Goal: Information Seeking & Learning: Learn about a topic

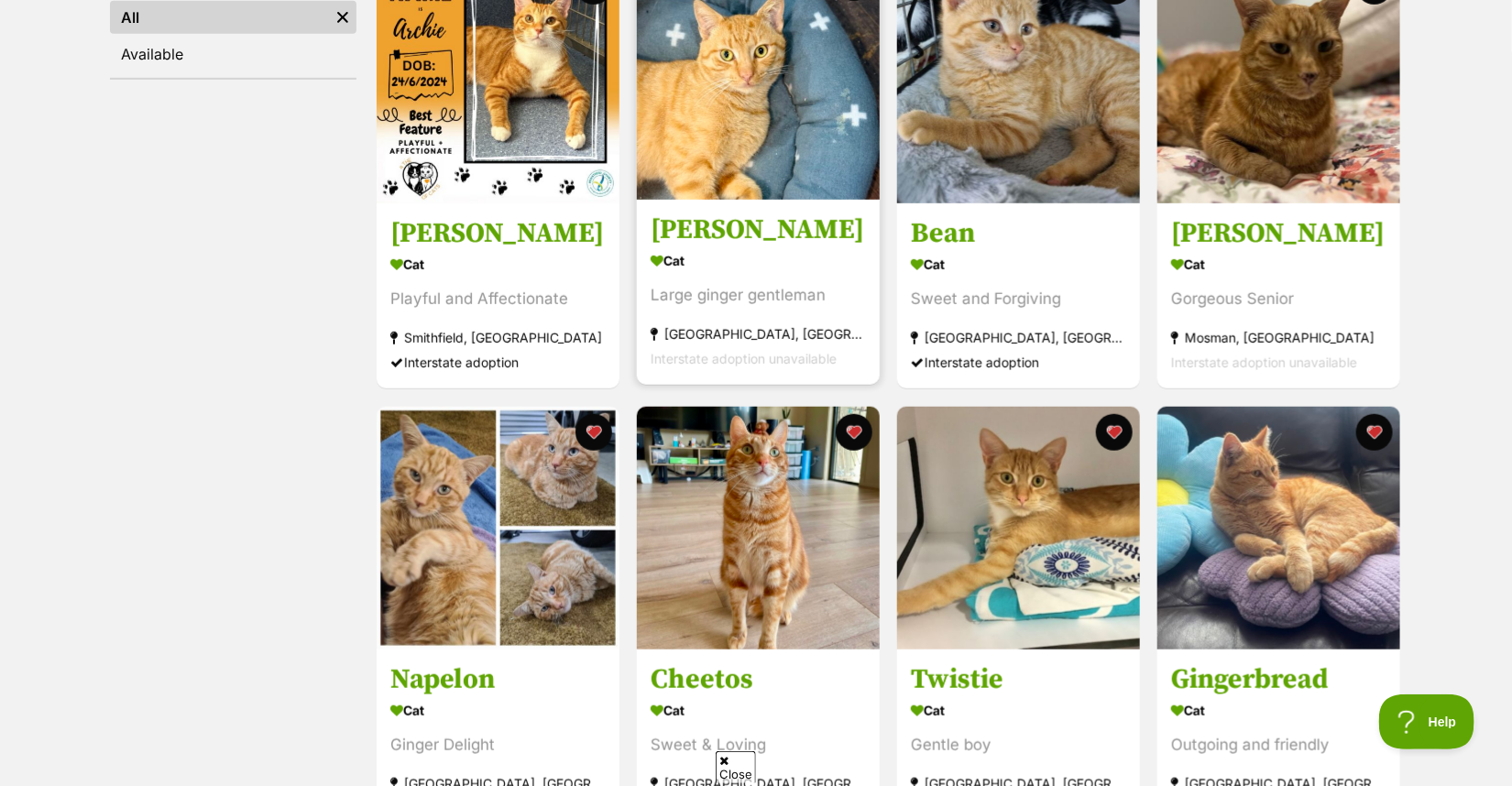
scroll to position [458, 0]
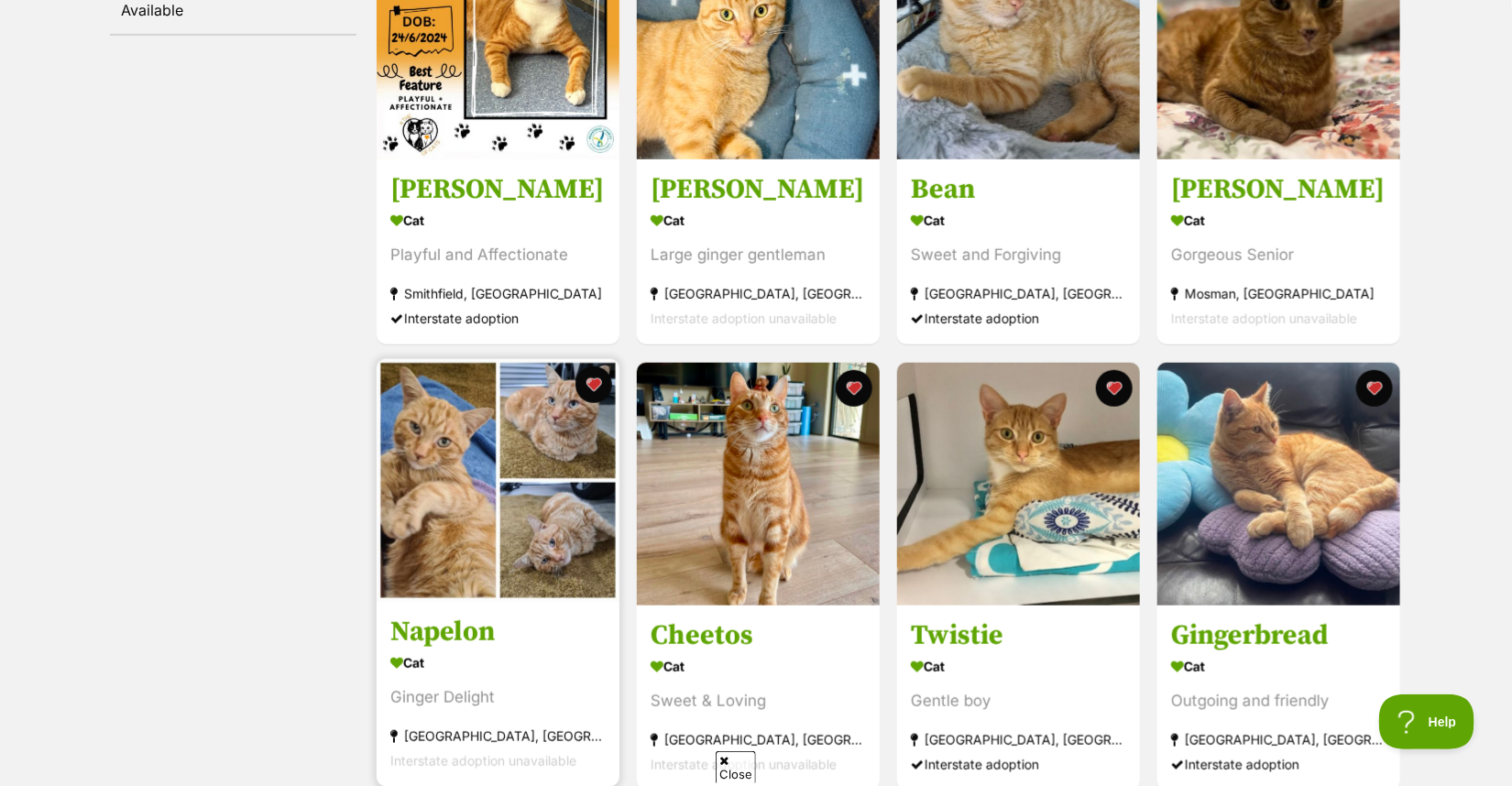
click at [459, 562] on img at bounding box center [498, 480] width 243 height 242
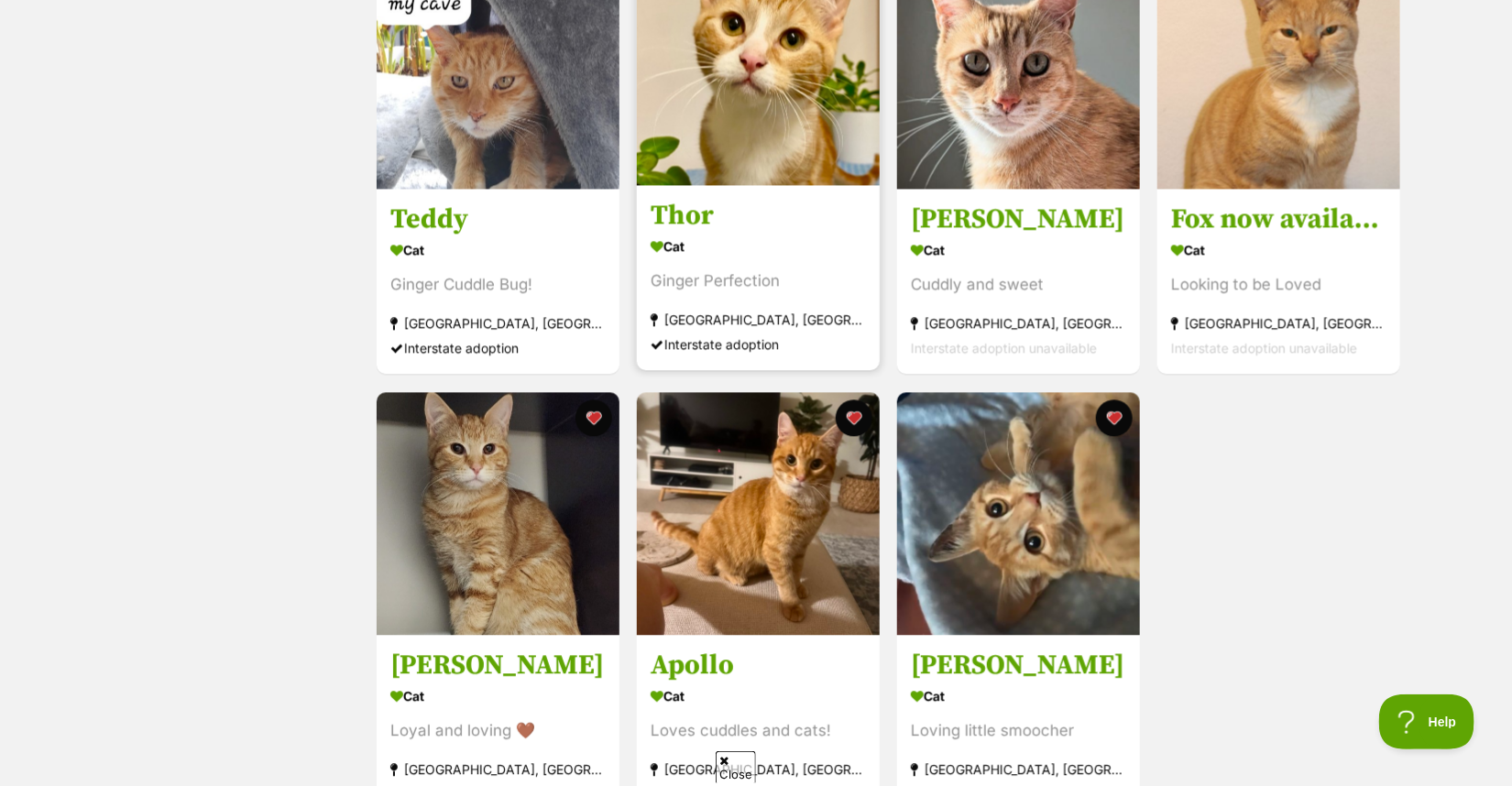
scroll to position [1740, 0]
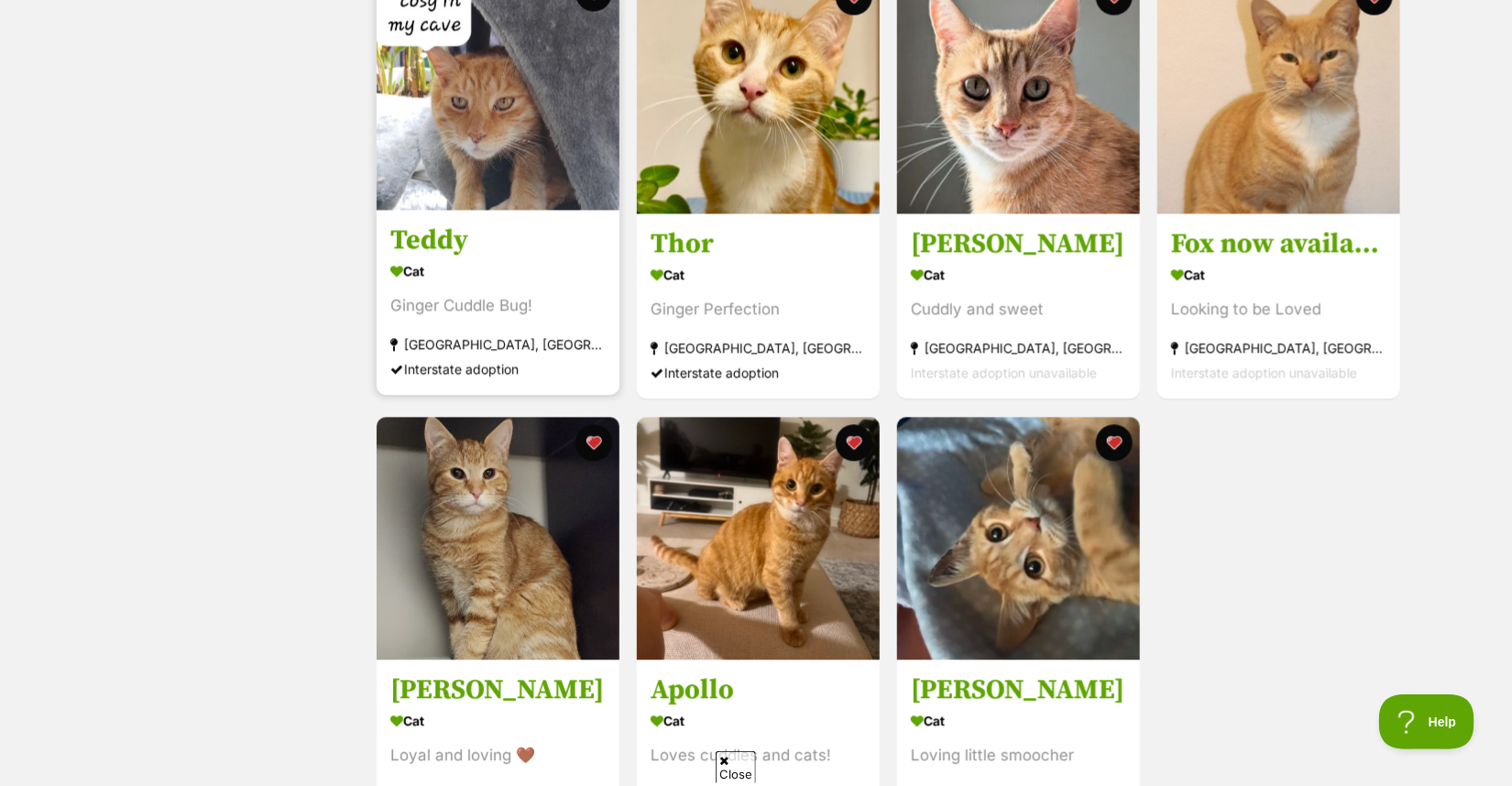
click at [493, 165] on img at bounding box center [498, 88] width 243 height 242
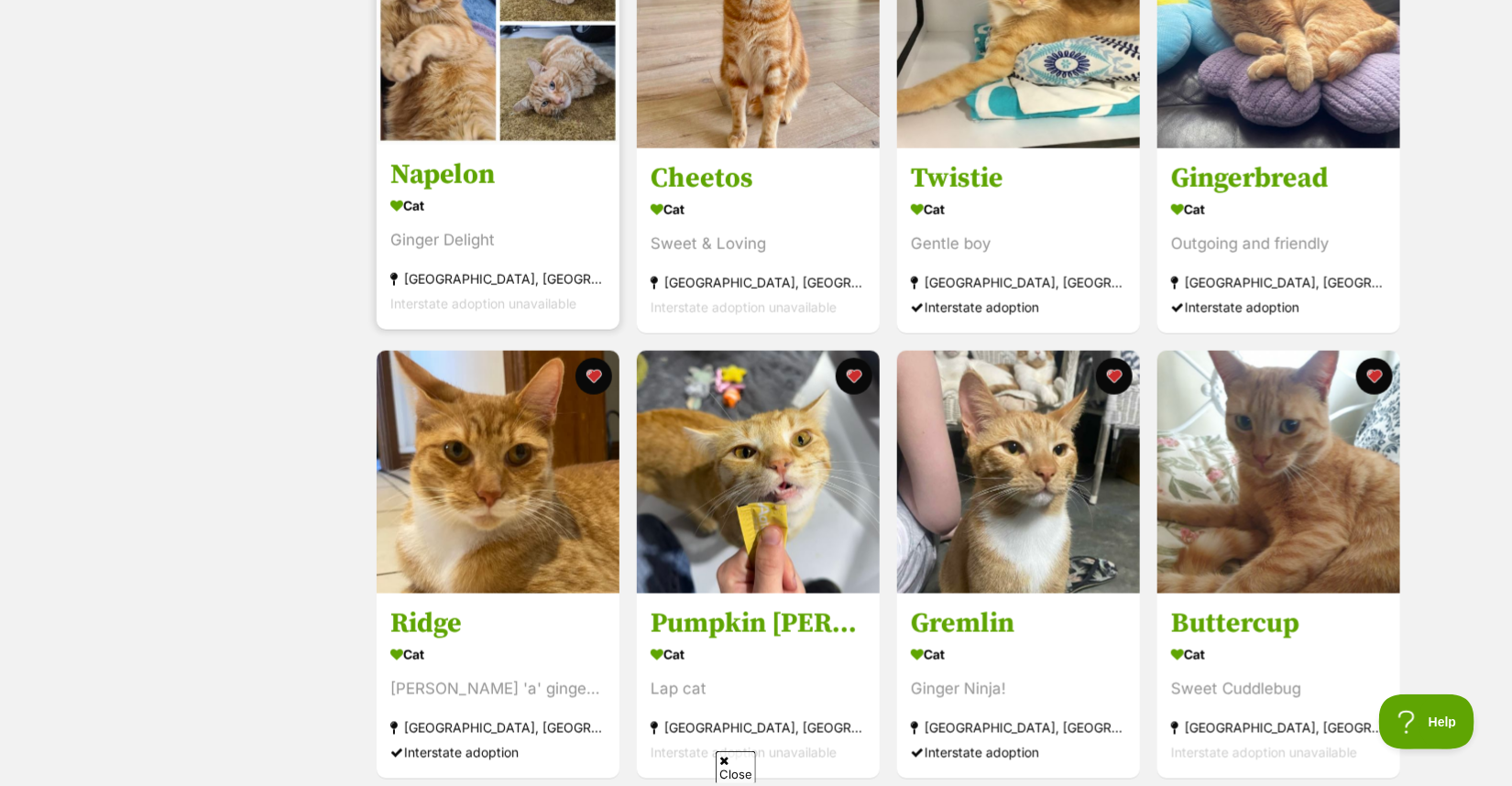
scroll to position [916, 0]
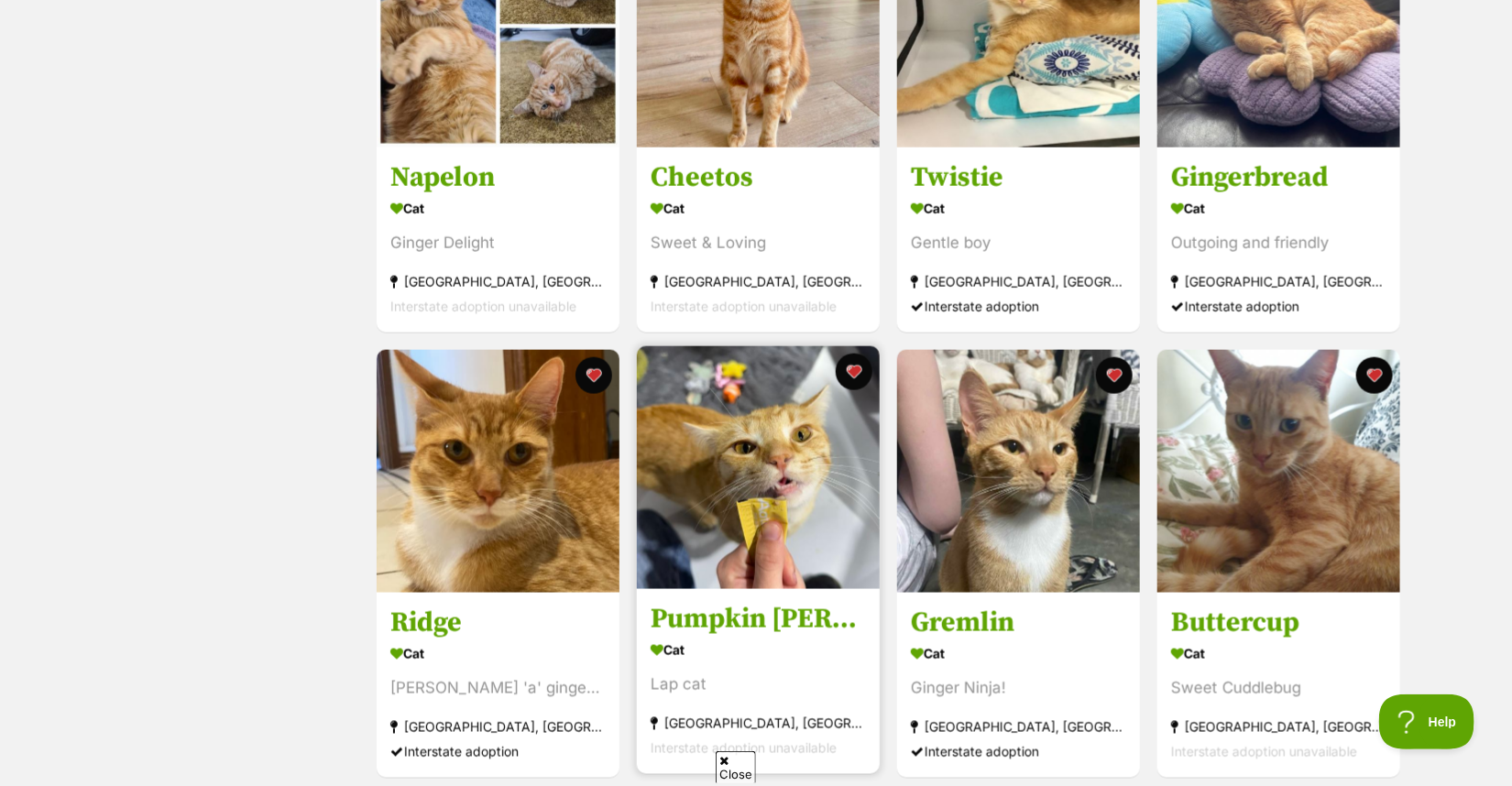
click at [738, 459] on img at bounding box center [758, 467] width 243 height 242
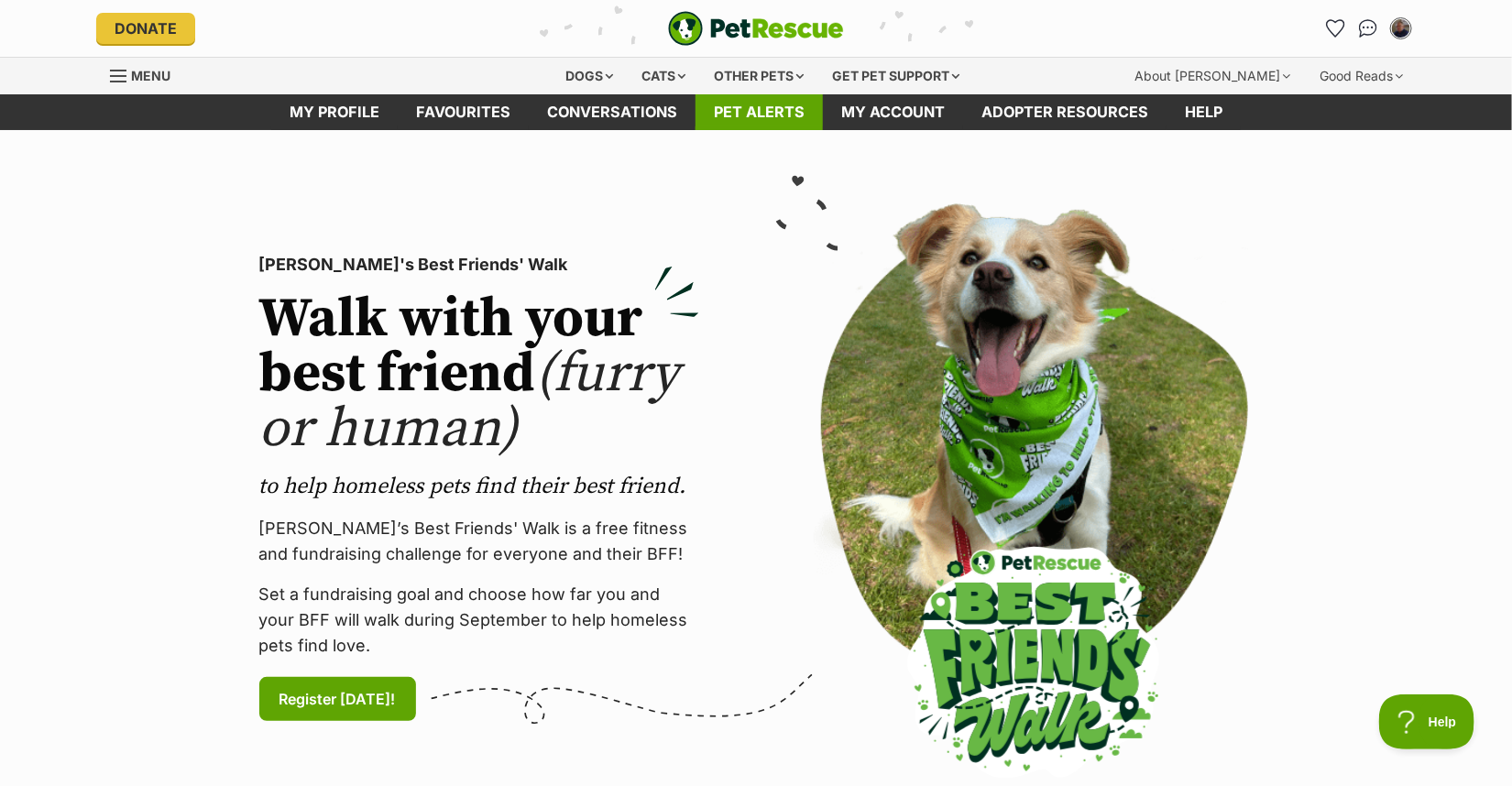
click at [731, 103] on link "Pet alerts" at bounding box center [759, 112] width 127 height 36
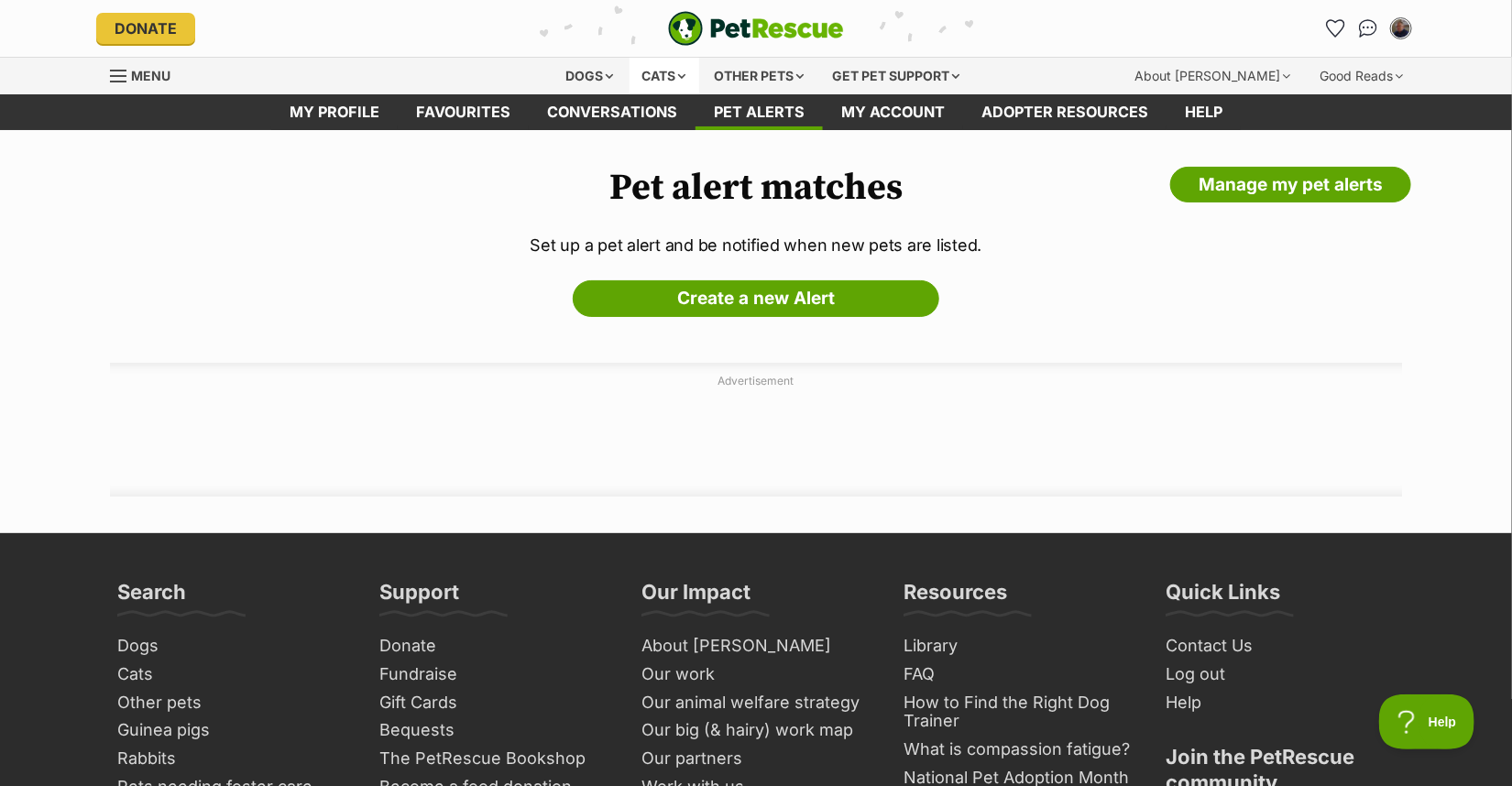
click at [655, 77] on div "Cats" at bounding box center [664, 76] width 70 height 37
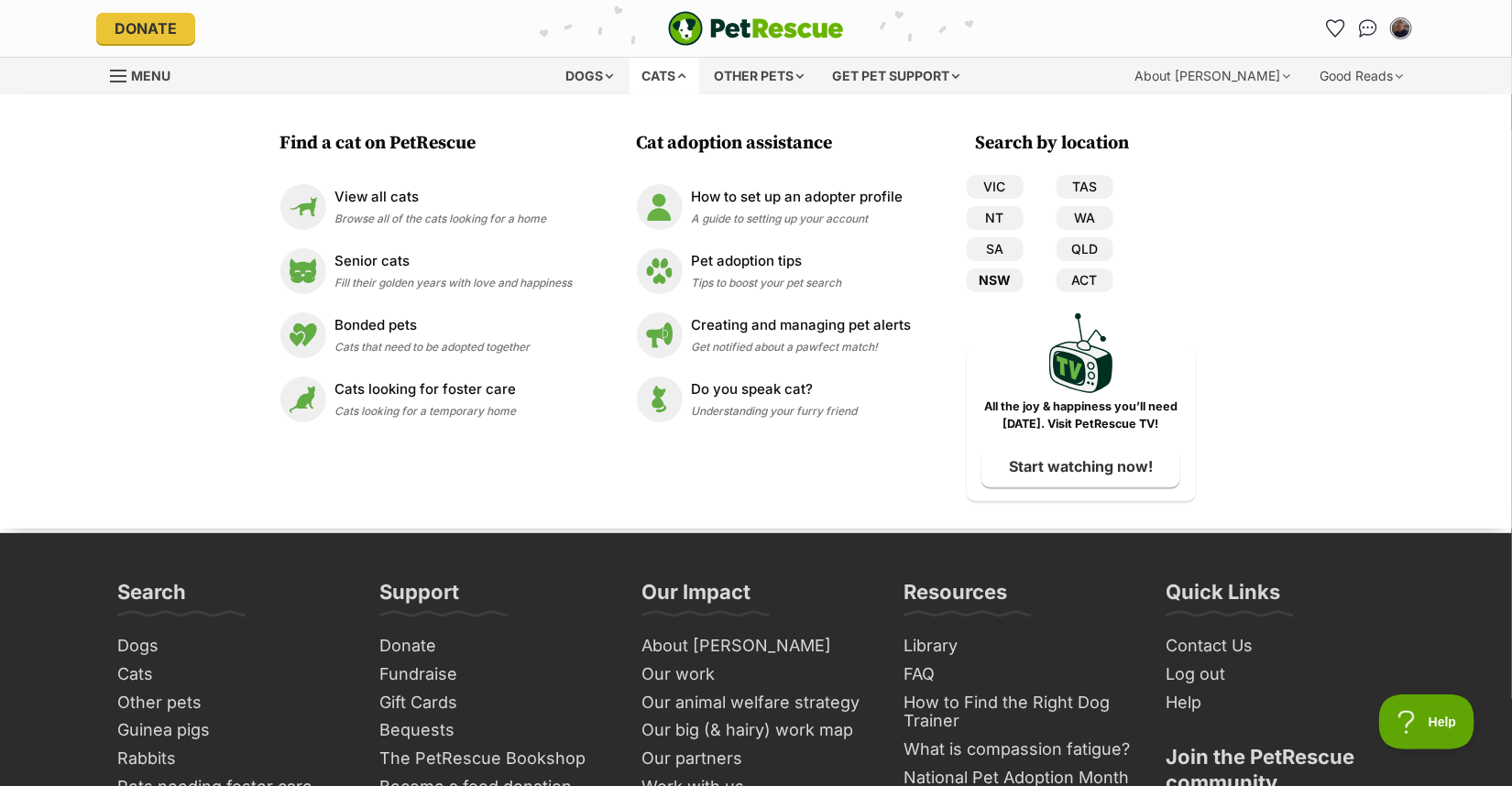
click at [990, 275] on link "NSW" at bounding box center [994, 280] width 57 height 24
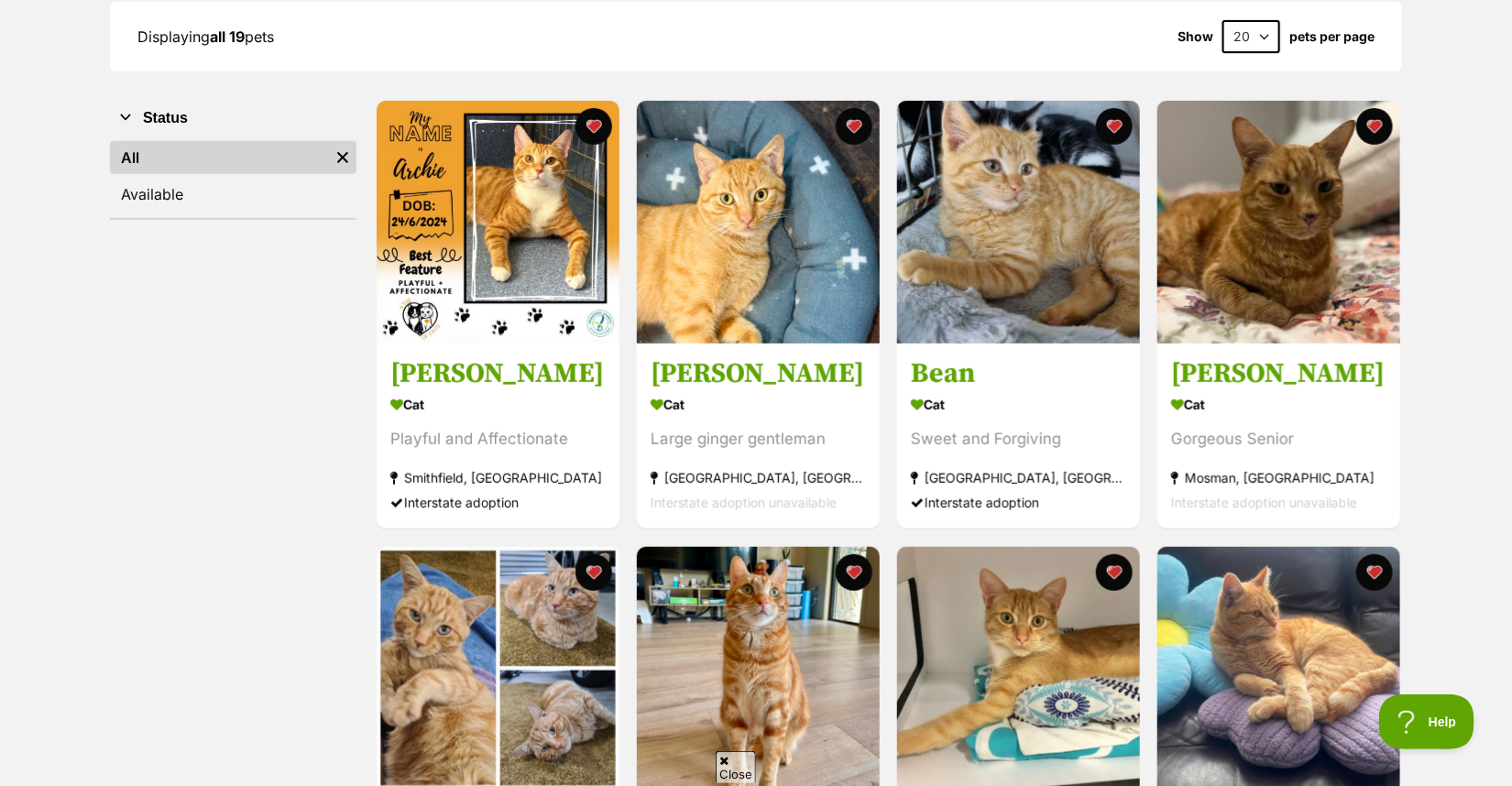
scroll to position [275, 0]
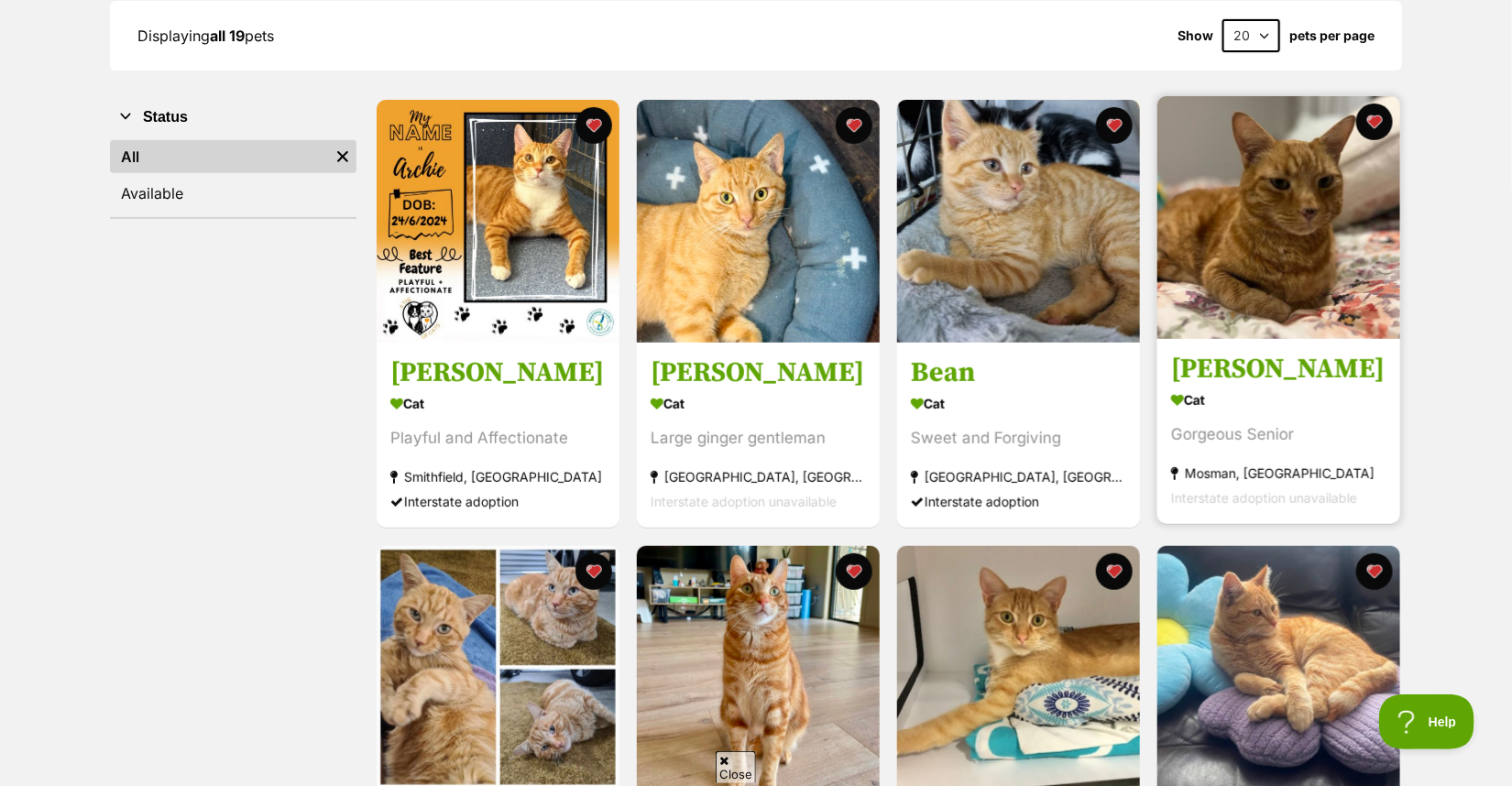
click at [1239, 297] on img at bounding box center [1278, 218] width 243 height 242
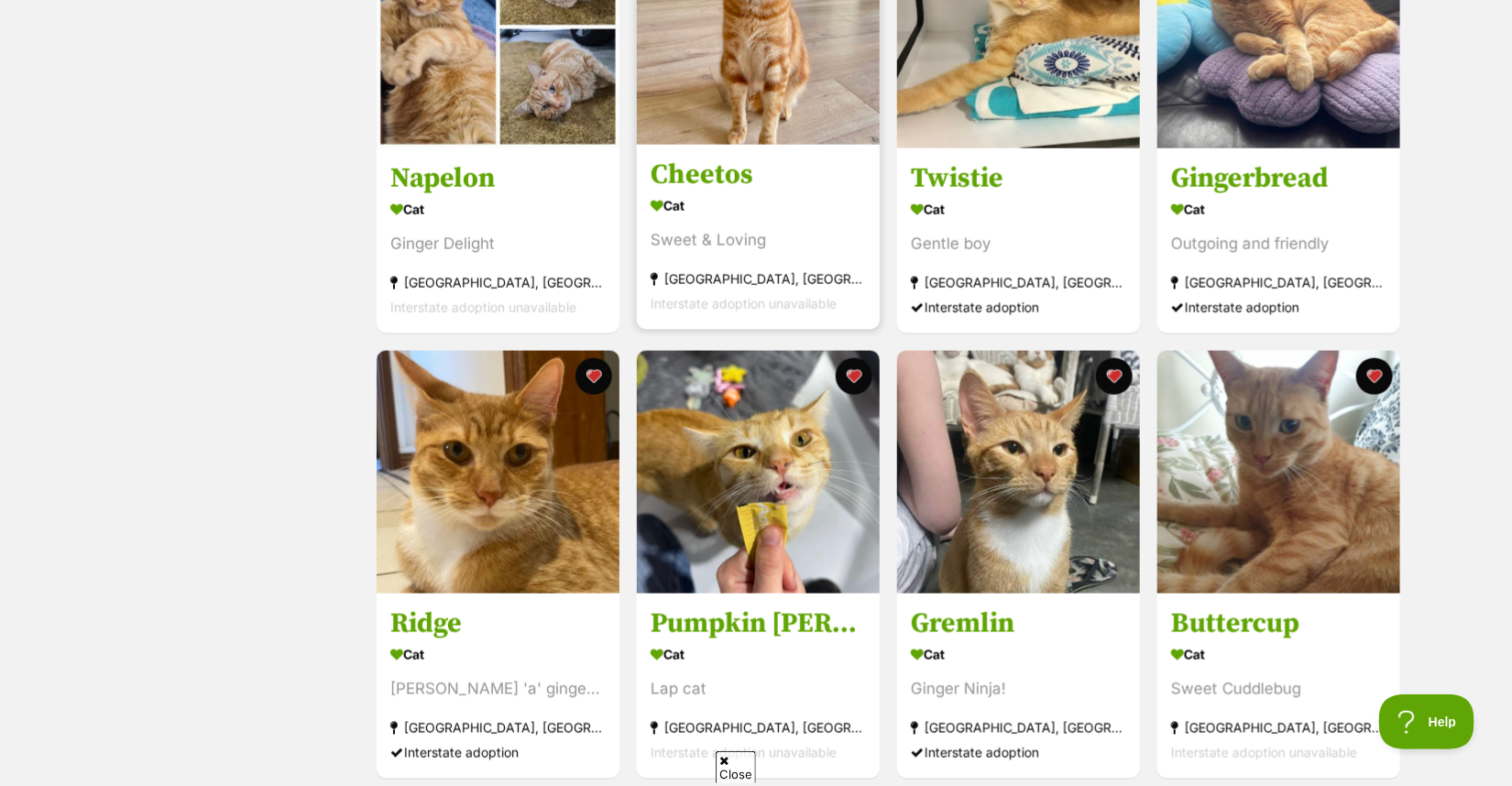
scroll to position [916, 0]
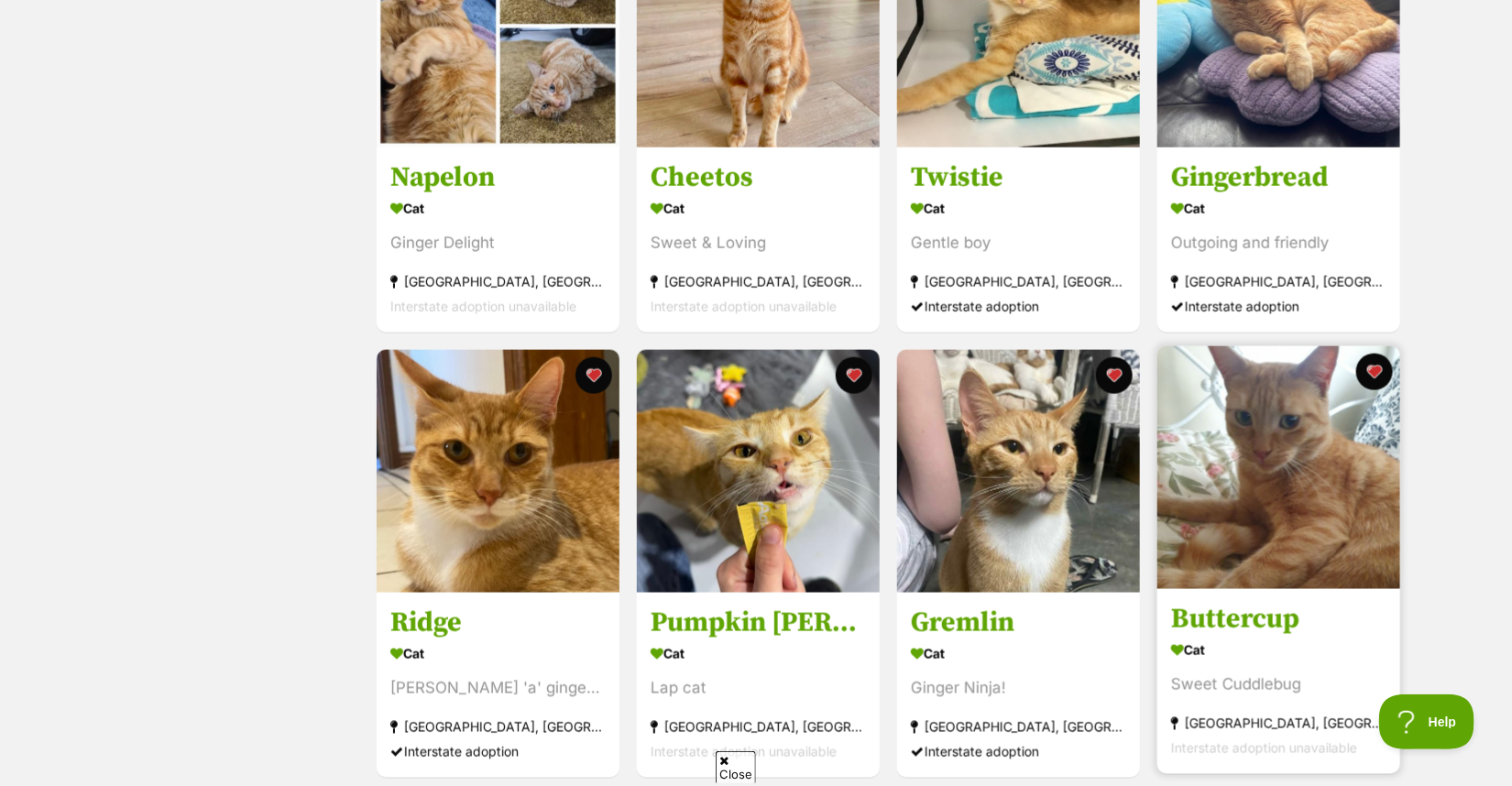
click at [1273, 523] on img at bounding box center [1278, 467] width 243 height 242
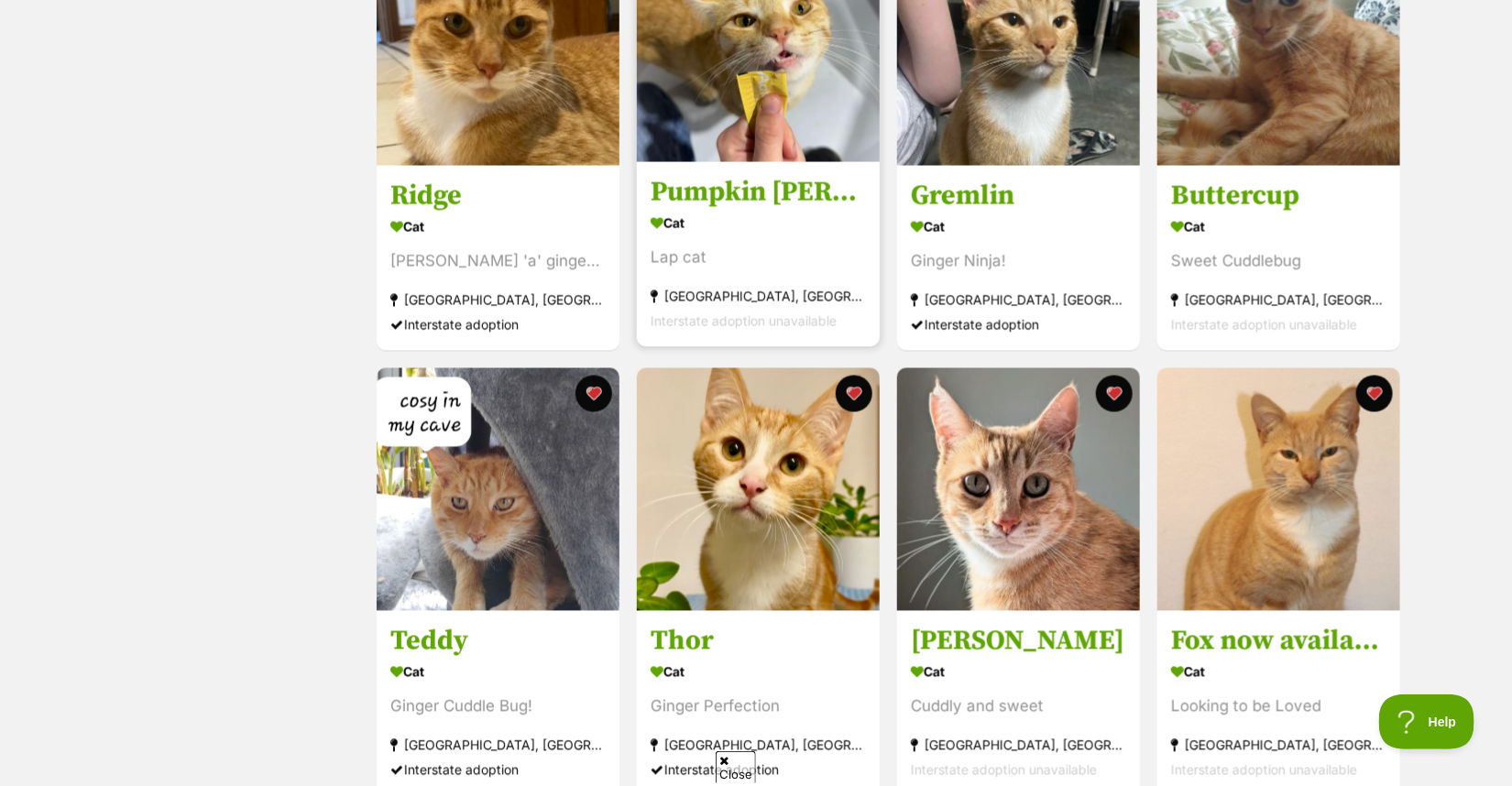
scroll to position [1374, 0]
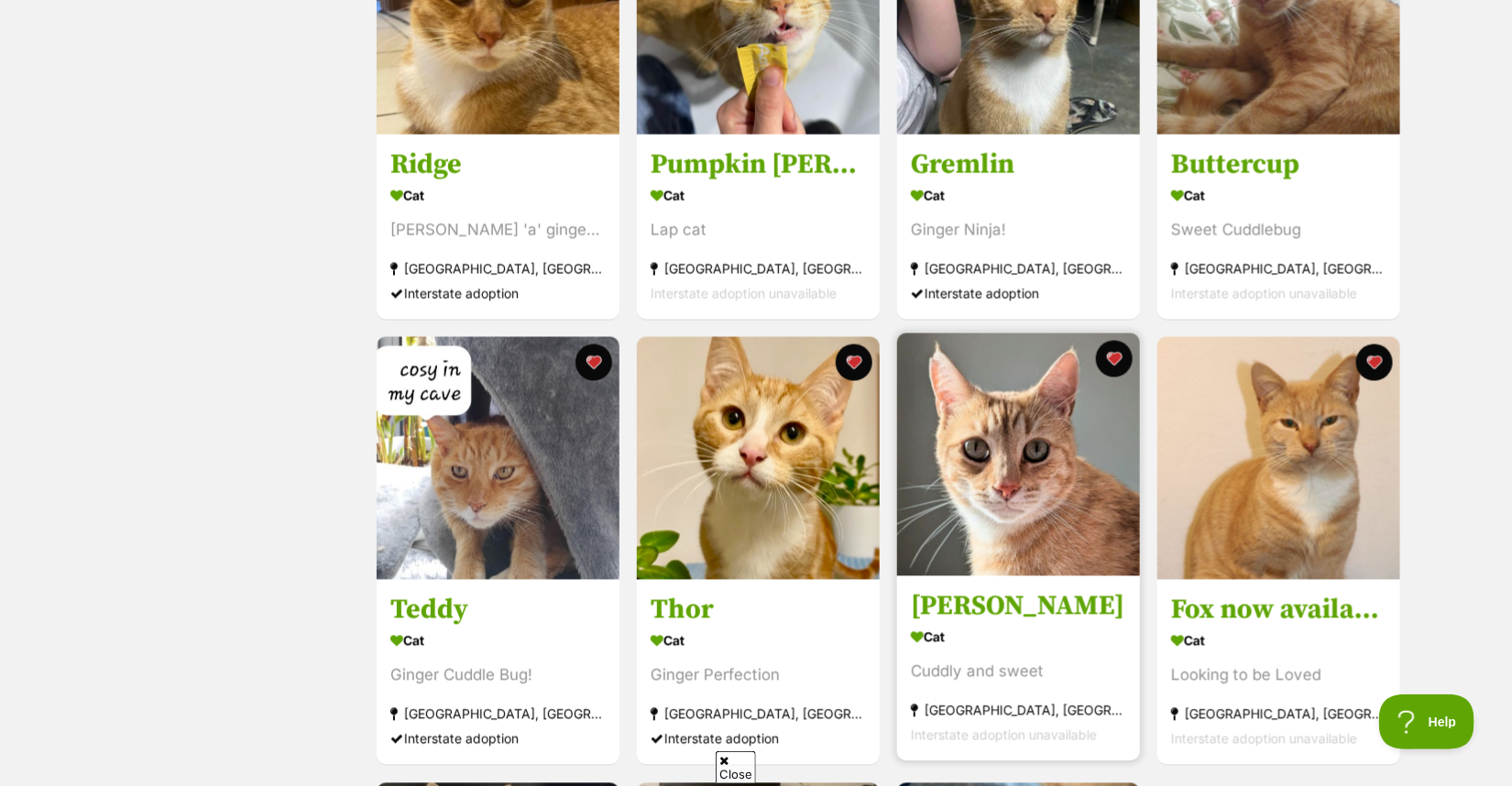
click at [1014, 448] on img at bounding box center [1018, 455] width 243 height 242
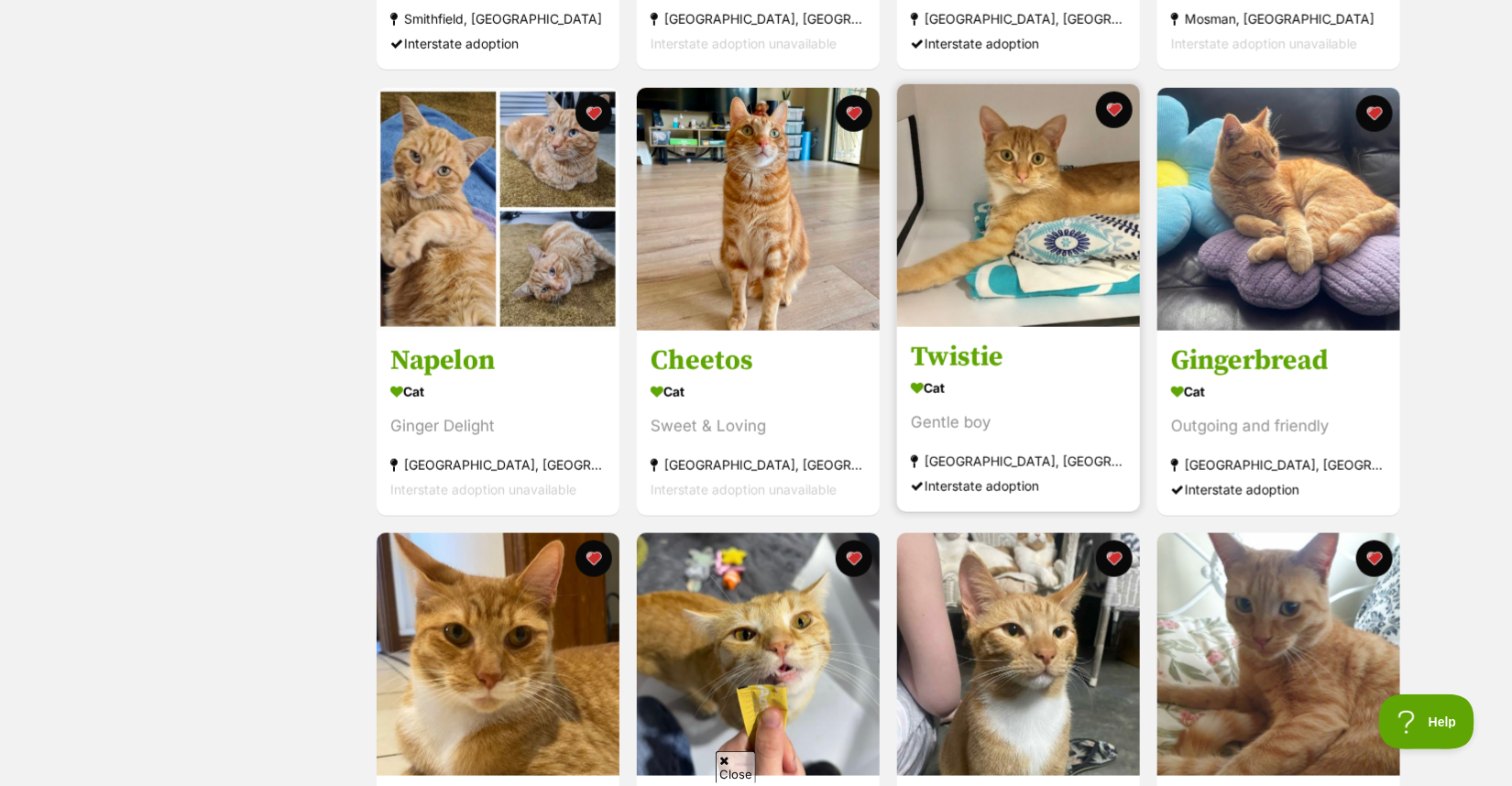
scroll to position [641, 0]
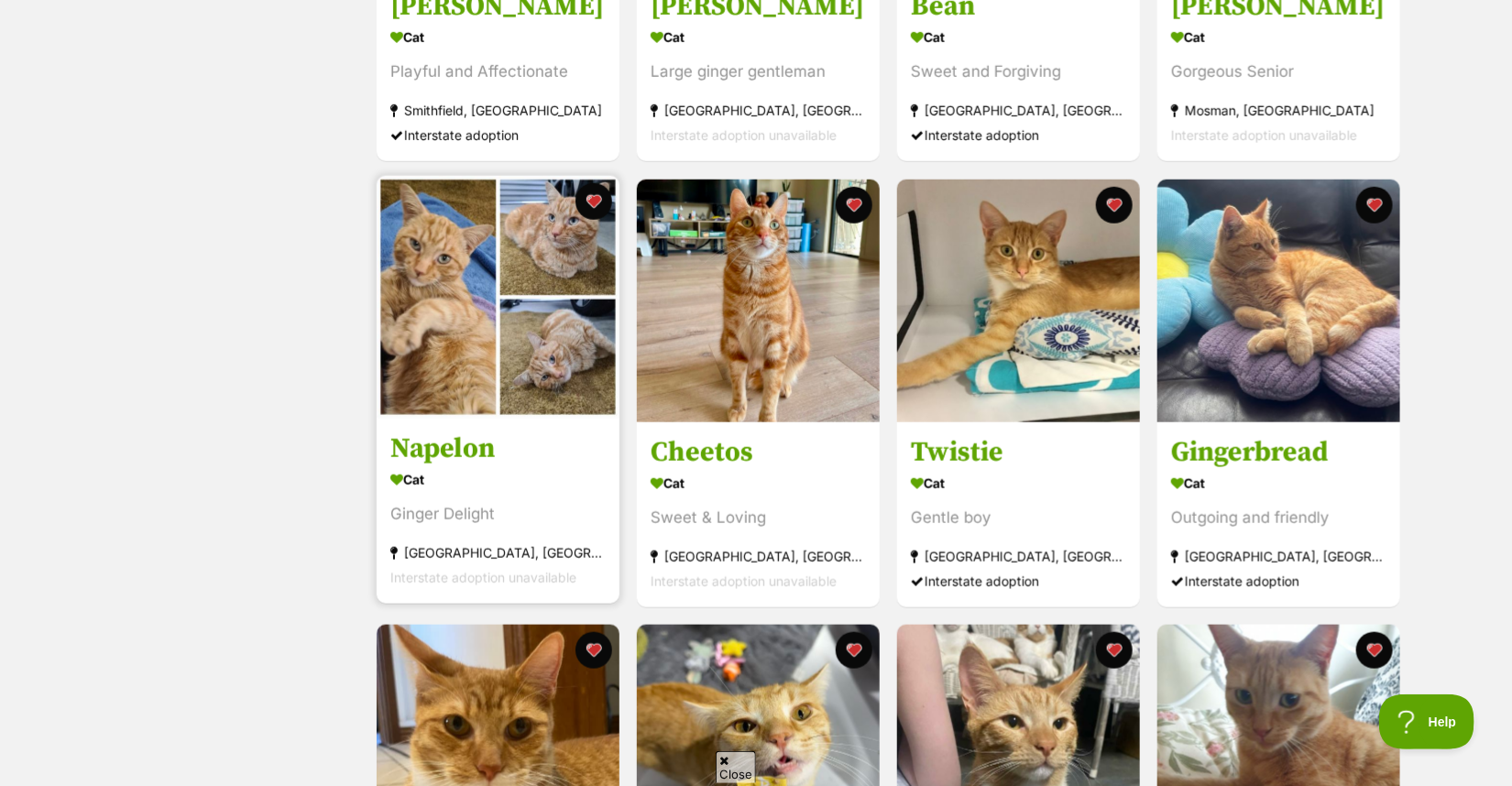
click at [433, 386] on img at bounding box center [498, 297] width 243 height 242
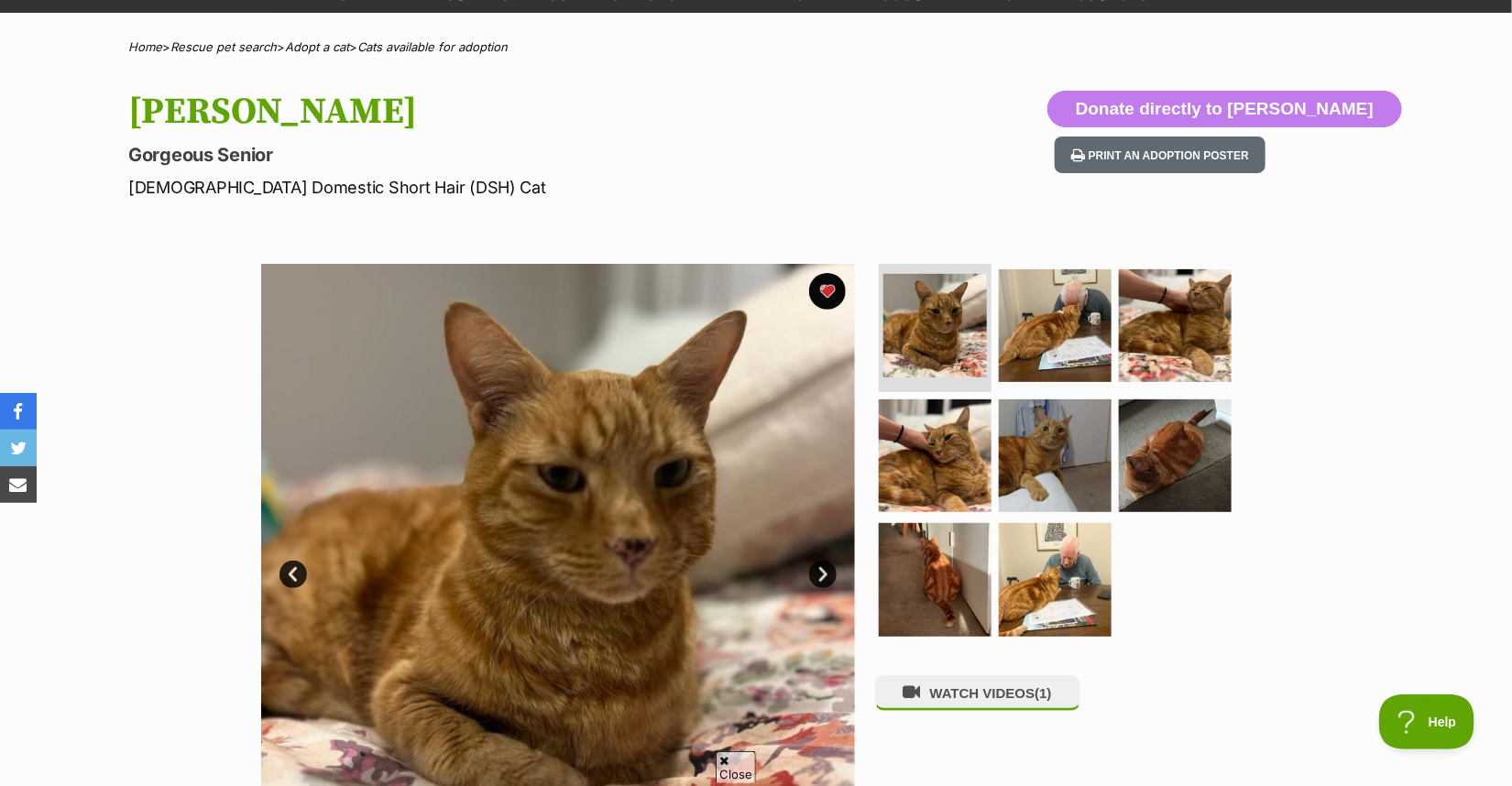
scroll to position [91, 0]
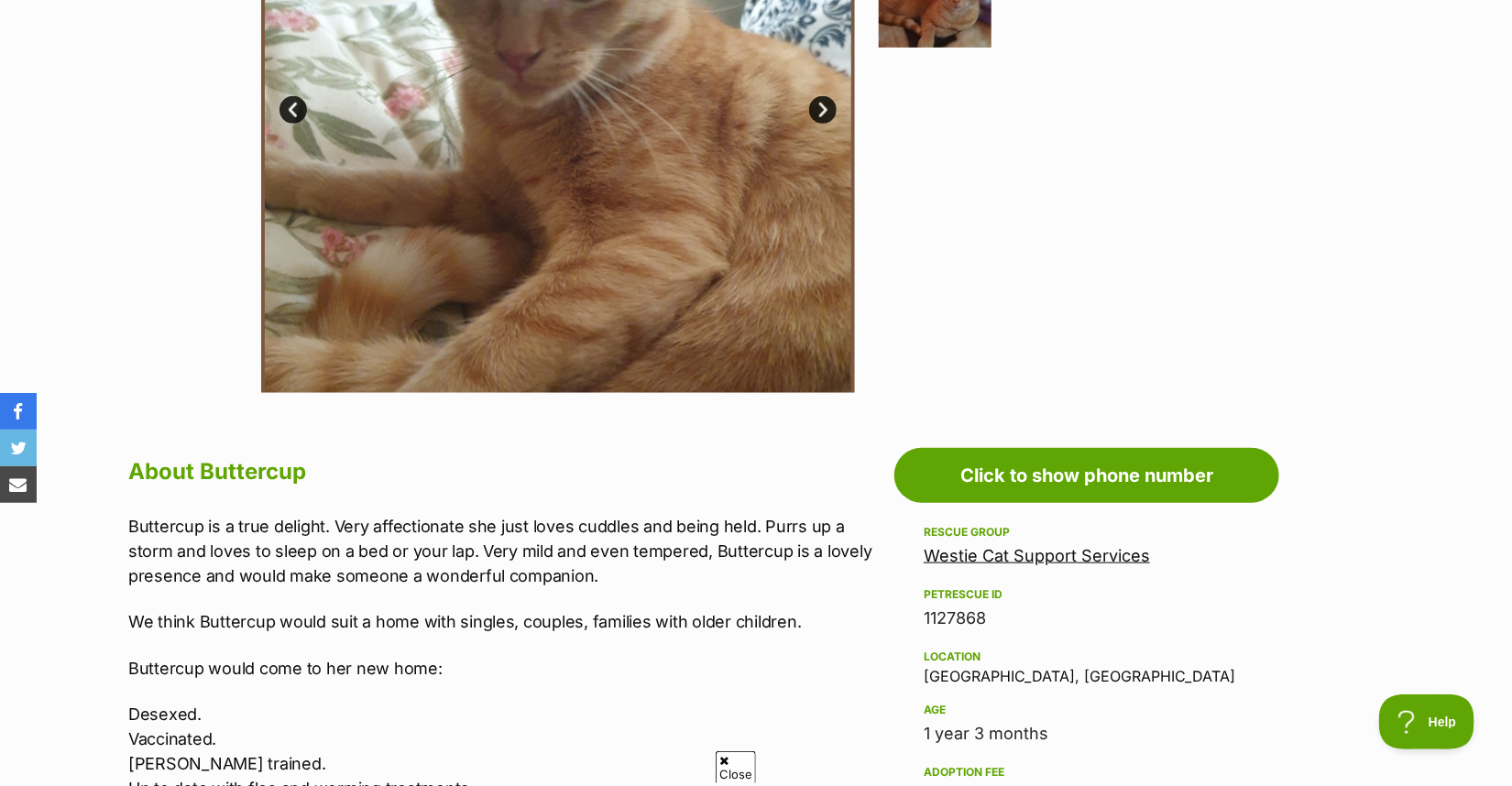
scroll to position [550, 0]
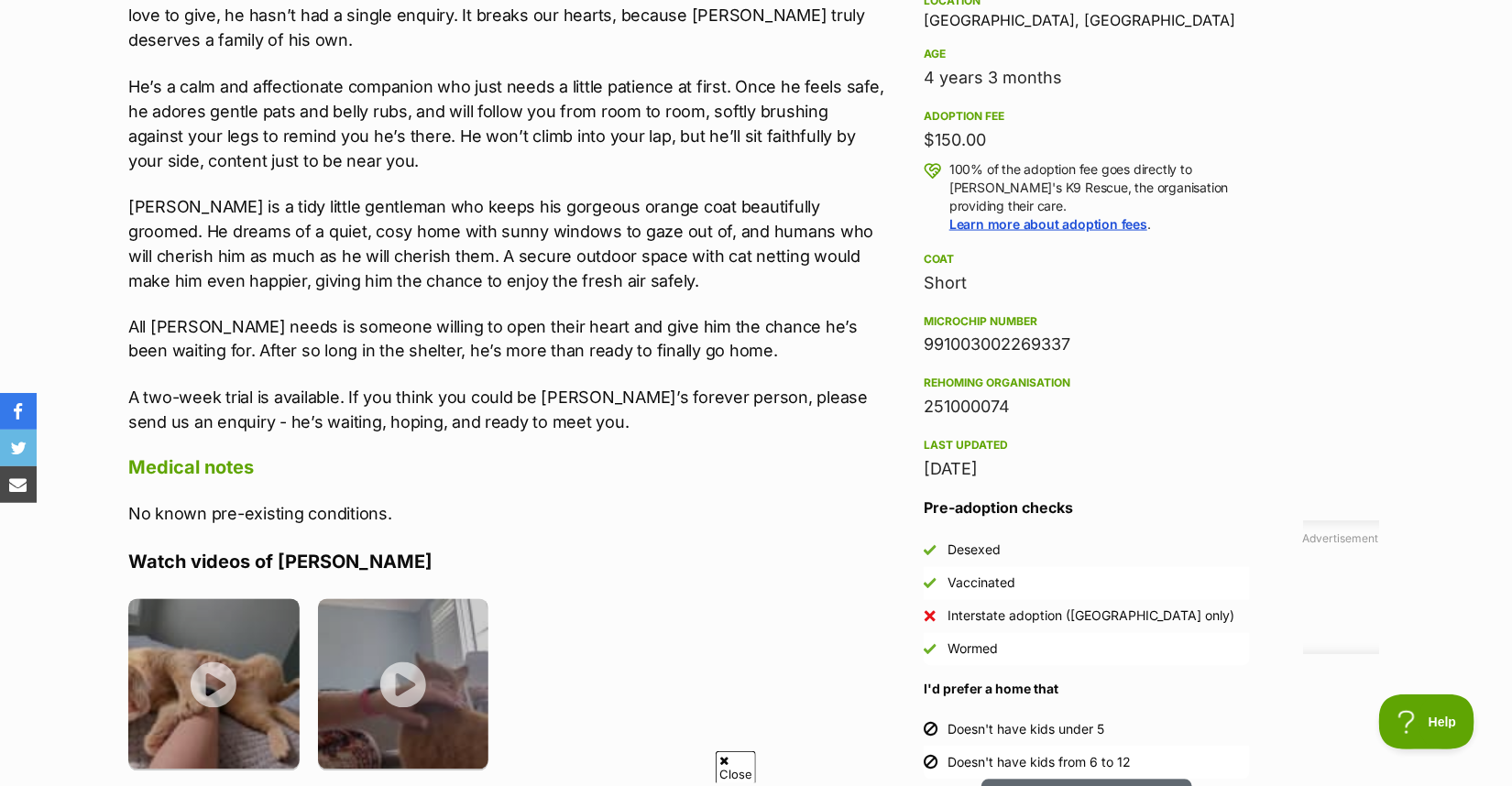
scroll to position [1282, 0]
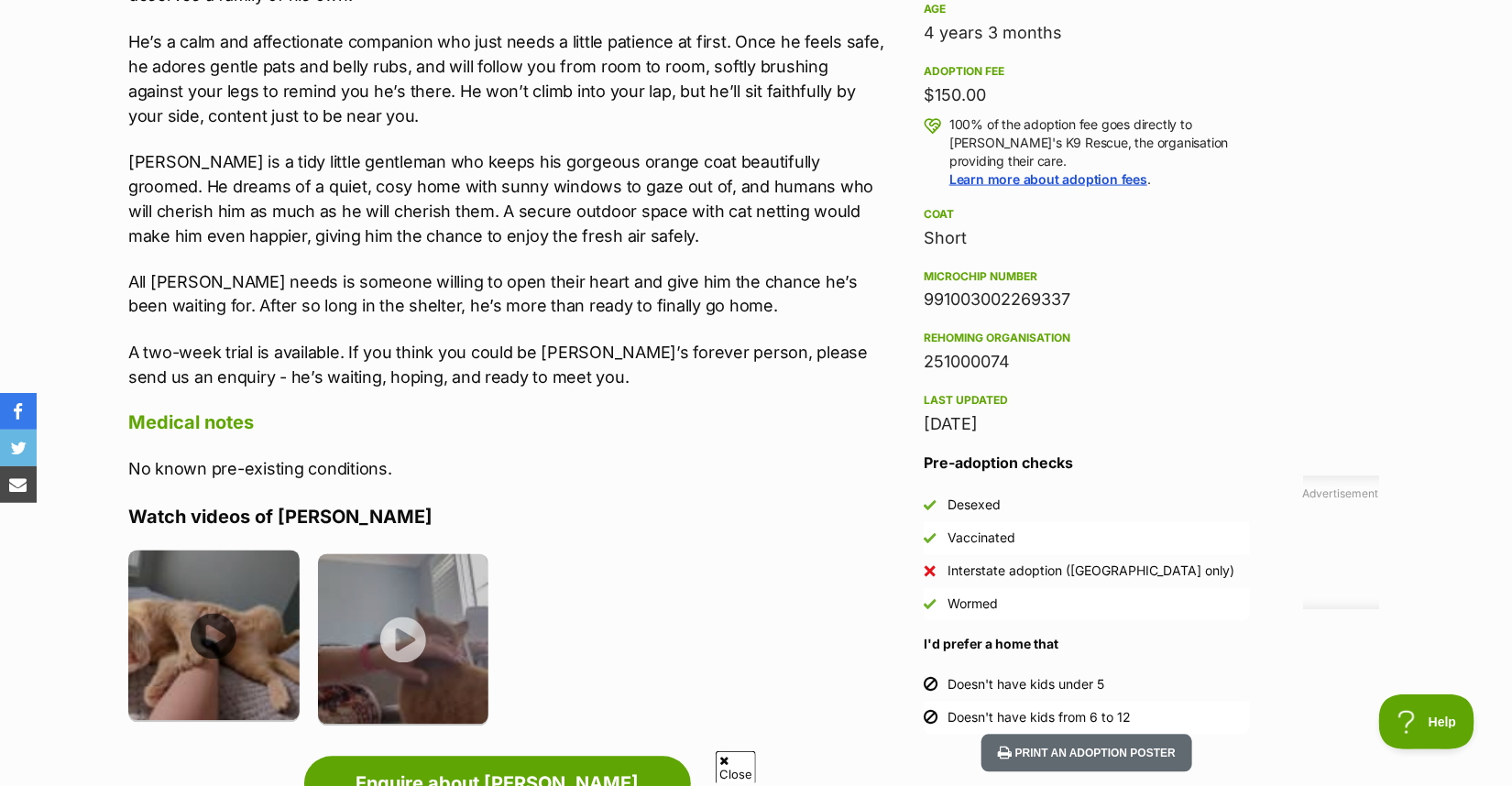
click at [207, 585] on img at bounding box center [214, 636] width 171 height 171
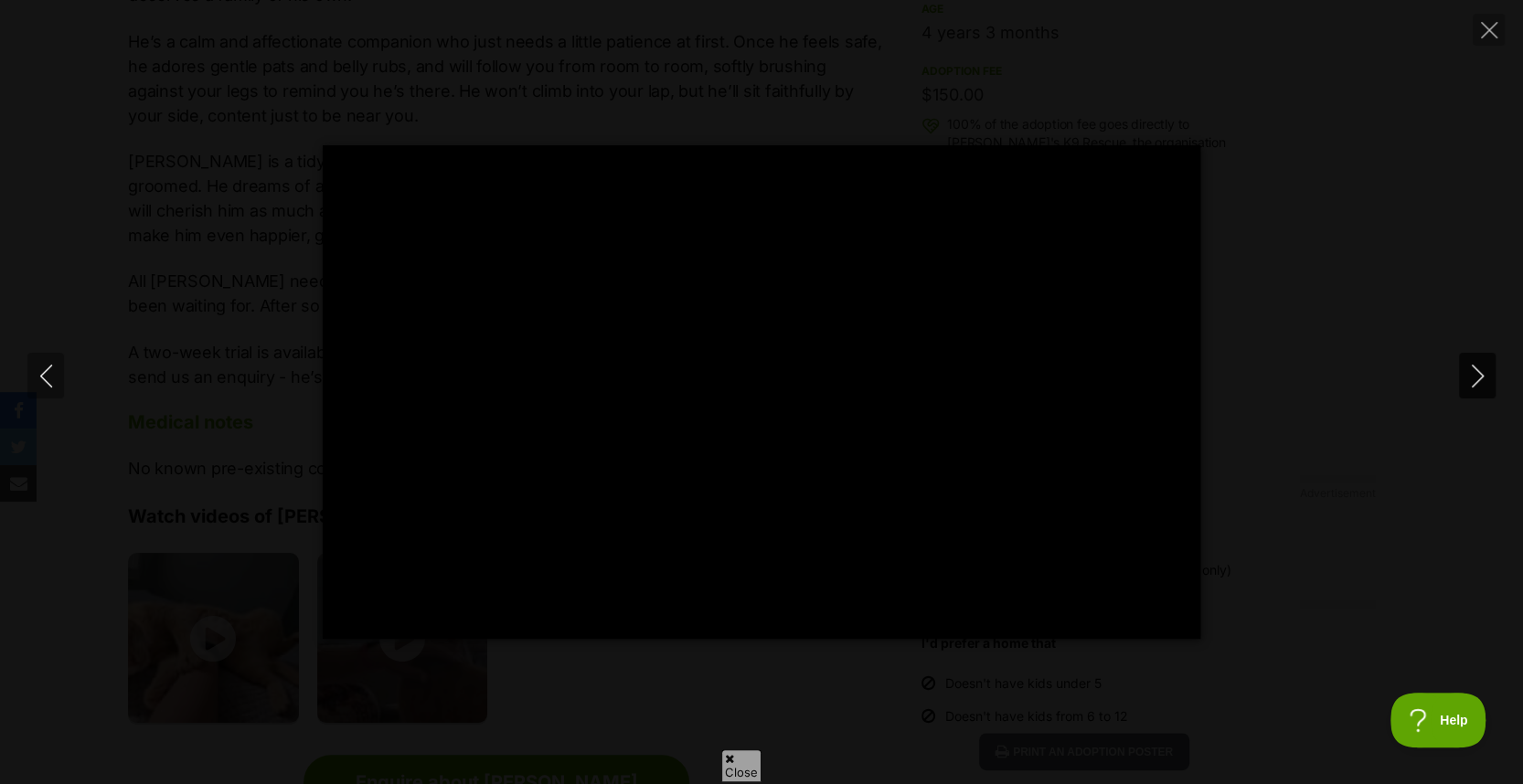
click at [1477, 377] on icon "Next" at bounding box center [1477, 376] width 23 height 23
type input "77.93"
click at [1477, 377] on icon "Next" at bounding box center [1477, 376] width 23 height 23
type input "12.31"
click at [1477, 377] on icon "Next" at bounding box center [1477, 376] width 23 height 23
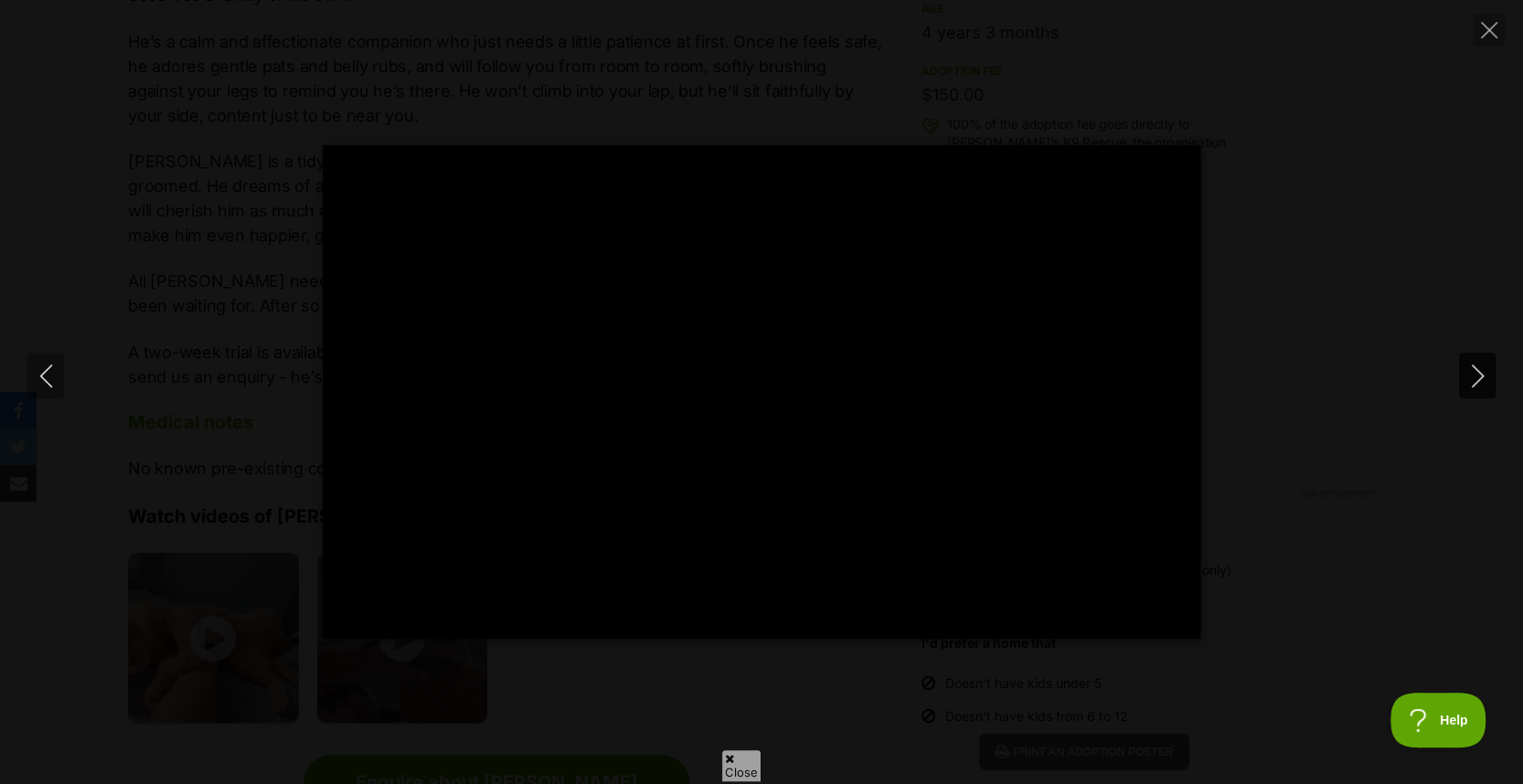
type input "81.61"
click at [1486, 25] on icon "Close" at bounding box center [1488, 30] width 17 height 17
type input "67.33"
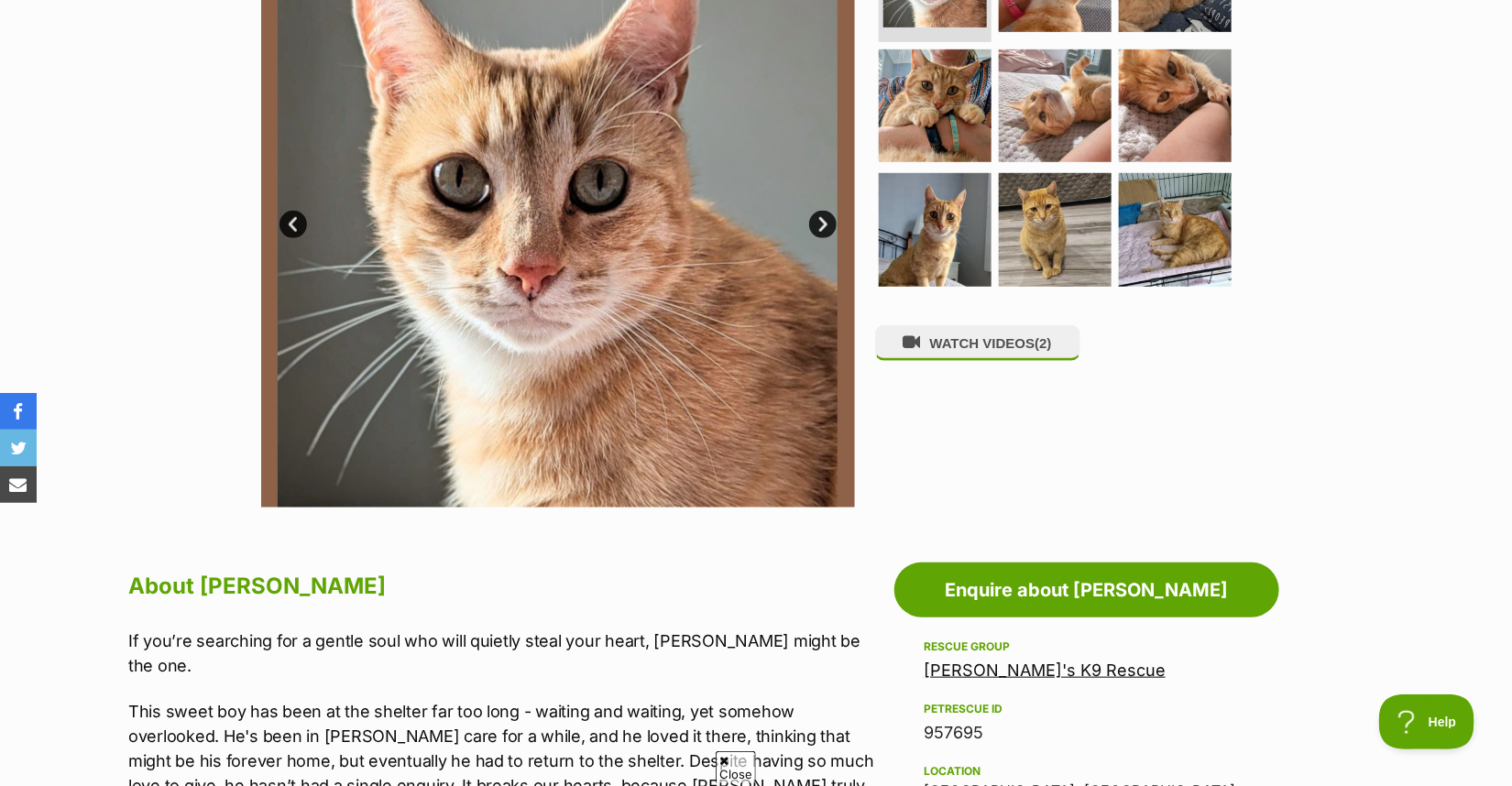
scroll to position [367, 0]
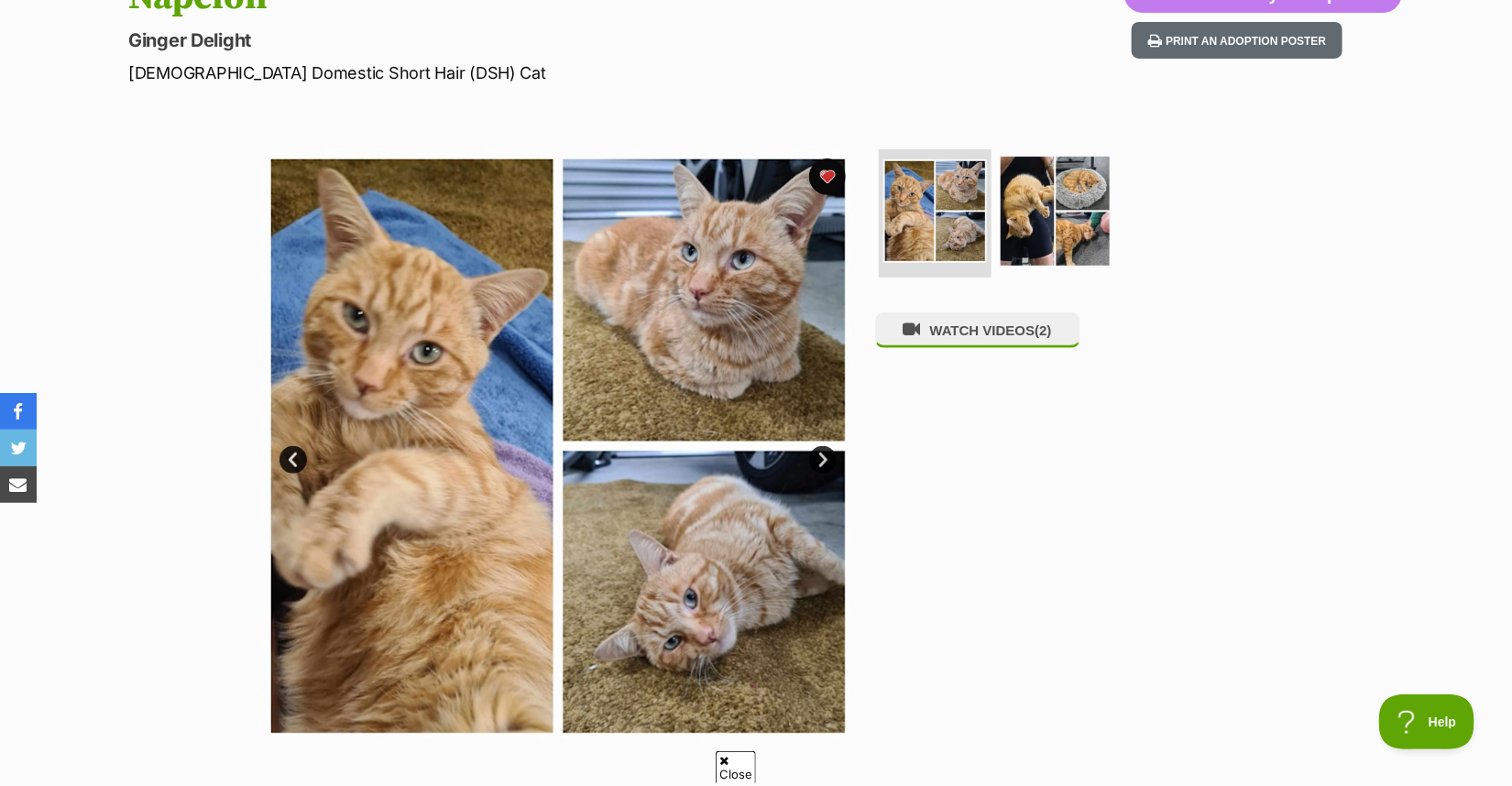
scroll to position [275, 0]
